Goal: Information Seeking & Learning: Learn about a topic

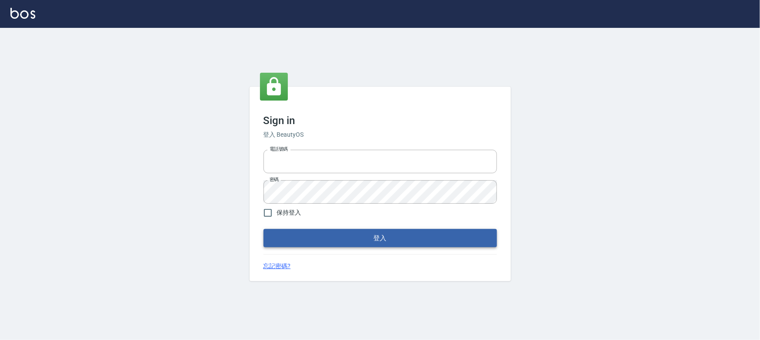
type input "0910967130"
click at [371, 242] on button "登入" at bounding box center [380, 238] width 233 height 18
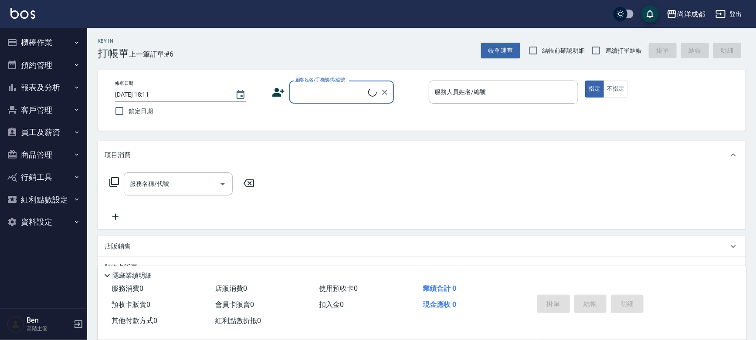
click at [40, 91] on button "報表及分析" at bounding box center [43, 87] width 80 height 23
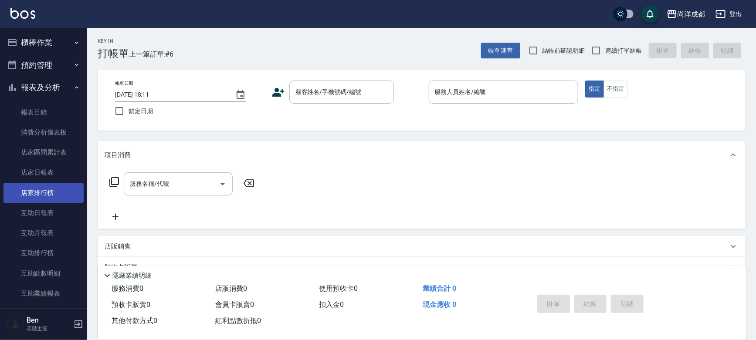
click at [56, 192] on link "店家排行榜" at bounding box center [43, 193] width 80 height 20
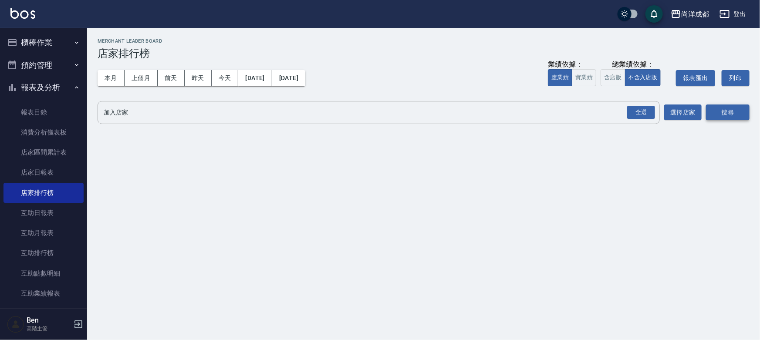
click at [719, 115] on button "搜尋" at bounding box center [728, 113] width 44 height 16
click at [689, 118] on button "選擇店家" at bounding box center [682, 113] width 37 height 16
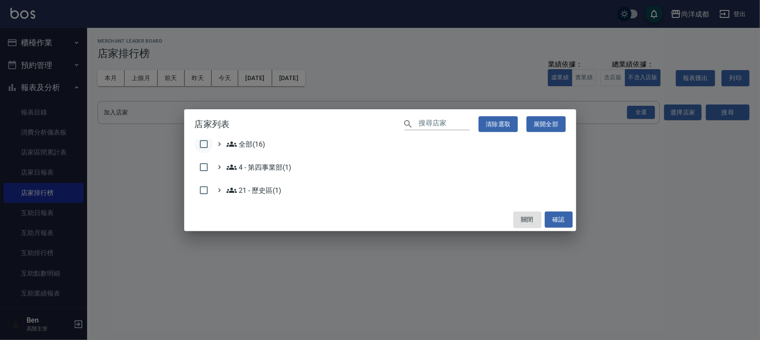
click at [204, 144] on input "checkbox" at bounding box center [204, 144] width 18 height 18
checkbox input "true"
click at [567, 214] on button "確認" at bounding box center [559, 220] width 28 height 16
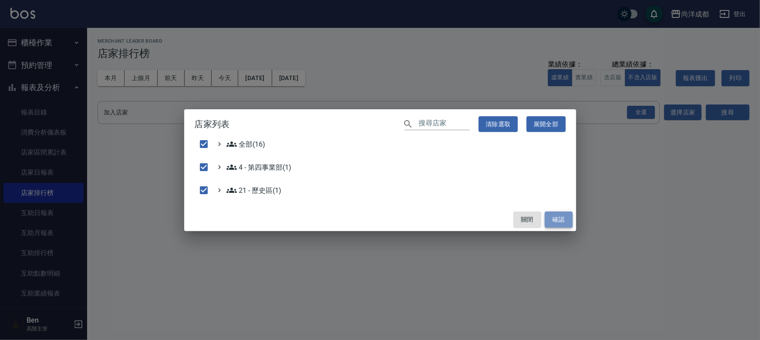
checkbox input "false"
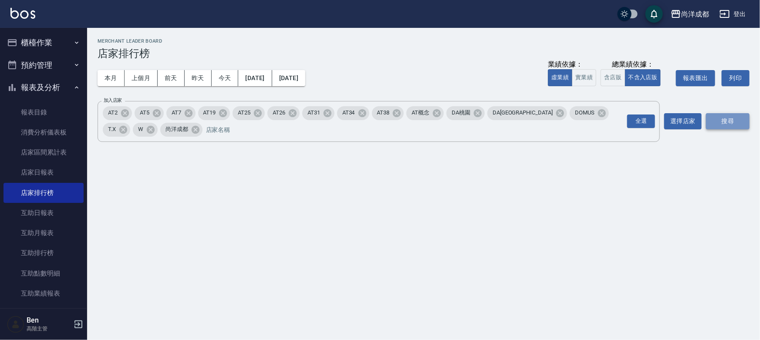
click at [726, 122] on button "搜尋" at bounding box center [728, 121] width 44 height 16
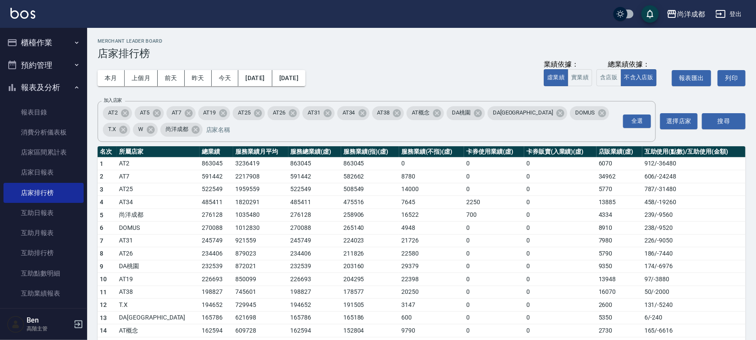
scroll to position [30, 0]
